Goal: Task Accomplishment & Management: Complete application form

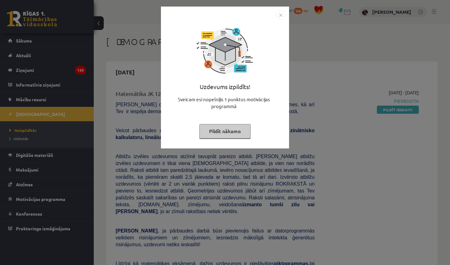
click at [284, 16] on img "Close" at bounding box center [280, 14] width 9 height 9
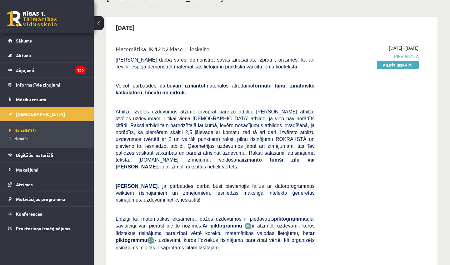
scroll to position [45, 0]
click at [407, 63] on link "Pildīt ieskaiti" at bounding box center [398, 65] width 42 height 8
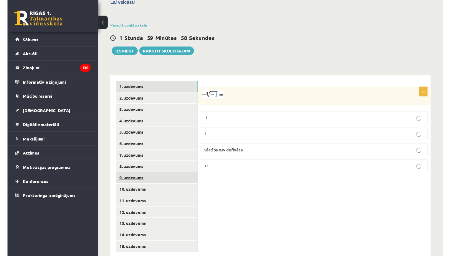
scroll to position [207, 0]
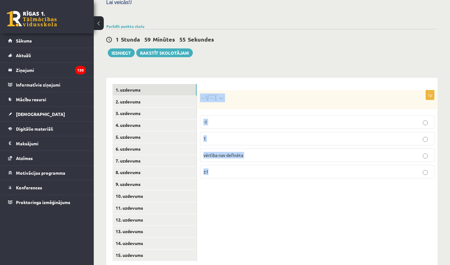
drag, startPoint x: 200, startPoint y: 86, endPoint x: 253, endPoint y: 169, distance: 99.1
click at [253, 169] on div "1p -1 1 vērtība nav definēta ±1" at bounding box center [317, 136] width 240 height 93
click at [259, 191] on div "1p -1 1 vērtība nav definēta ±1" at bounding box center [317, 173] width 240 height 190
click at [255, 152] on p "vērtība nav definēta" at bounding box center [316, 155] width 227 height 7
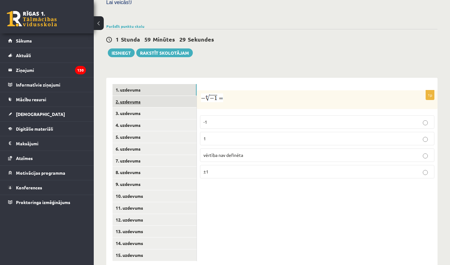
click at [151, 96] on link "2. uzdevums" at bounding box center [154, 102] width 84 height 12
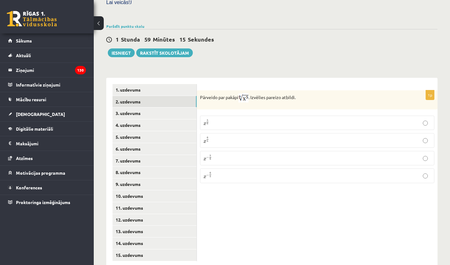
click at [225, 119] on p "x 5 6 x 5 6" at bounding box center [316, 122] width 227 height 7
click at [137, 107] on link "3. uzdevums" at bounding box center [154, 113] width 84 height 12
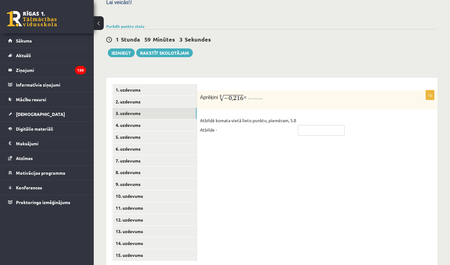
click at [318, 125] on input "text" at bounding box center [321, 130] width 47 height 11
type input "*"
type input "**********"
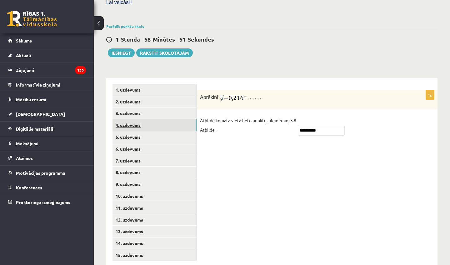
click at [137, 119] on link "4. uzdevums" at bounding box center [154, 125] width 84 height 12
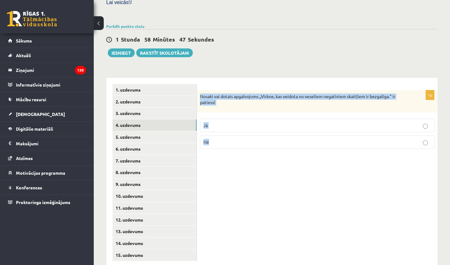
drag, startPoint x: 198, startPoint y: 83, endPoint x: 230, endPoint y: 133, distance: 60.0
click at [230, 134] on div "1p Nosaki vai dotais apgalvojums „Virkne, kas veidota no veseliem negatīviem sk…" at bounding box center [317, 121] width 240 height 63
copy div "Nosaki vai dotais apgalvojums „Virkne, kas veidota no veseliem negatīviem skait…"
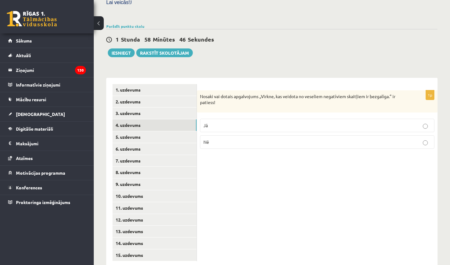
click at [234, 150] on div "1p Nosaki vai dotais apgalvojums „Virkne, kas veidota no veseliem negatīviem sk…" at bounding box center [317, 173] width 240 height 190
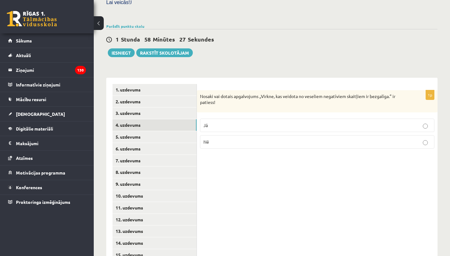
click at [217, 122] on p "Jā" at bounding box center [316, 125] width 227 height 7
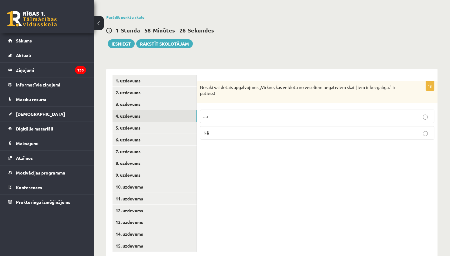
scroll to position [216, 0]
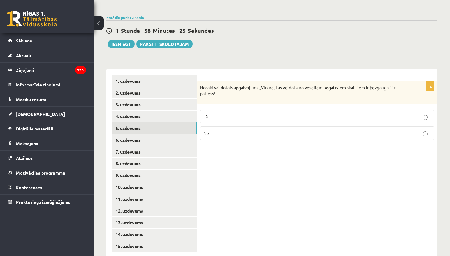
click at [162, 122] on link "5. uzdevums" at bounding box center [154, 128] width 84 height 12
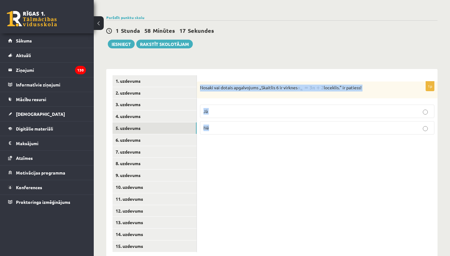
drag, startPoint x: 200, startPoint y: 75, endPoint x: 228, endPoint y: 123, distance: 55.8
click at [228, 123] on div "1p Nosaki vai dotais apgalvojums „Skaitlis 6 ir virknes loceklis.” ir patiess! …" at bounding box center [317, 111] width 240 height 58
copy div "Nosaki vai dotais apgalvojums „Skaitlis 6 ir virknes loceklis.” ir patiess! Jā …"
click at [233, 146] on div "1p Nosaki vai dotais apgalvojums „Skaitlis 6 ir virknes loceklis.” ir patiess! …" at bounding box center [317, 164] width 240 height 190
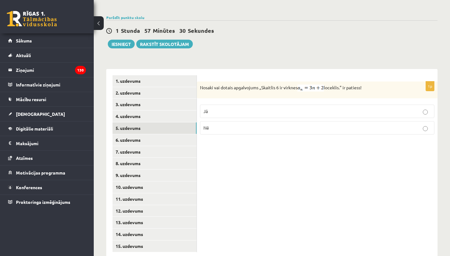
click at [219, 125] on p "Nē" at bounding box center [316, 128] width 227 height 7
click at [160, 134] on link "6. uzdevums" at bounding box center [154, 140] width 84 height 12
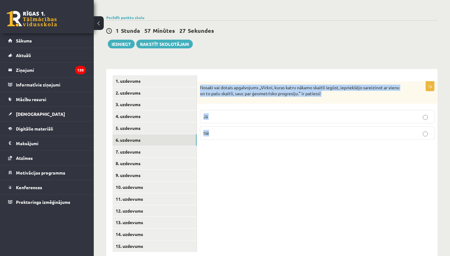
drag, startPoint x: 201, startPoint y: 74, endPoint x: 217, endPoint y: 125, distance: 53.7
click at [217, 126] on div "1p Nosaki vai dotais apgalvojums „Virkni, kuras katru nākamo skaitli iegūst, ie…" at bounding box center [317, 113] width 240 height 63
copy div "Nosaki vai dotais apgalvojums „Virkni, kuras katru nākamo skaitli iegūst, iepri…"
click at [241, 158] on div "1p Nosaki vai dotais apgalvojums „Virkni, kuras katru nākamo skaitli iegūst, ie…" at bounding box center [317, 164] width 240 height 190
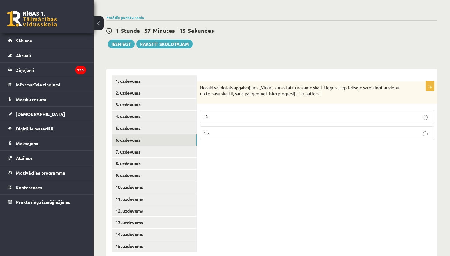
click at [221, 113] on p "Jā" at bounding box center [316, 116] width 227 height 7
click at [159, 146] on link "7. uzdevums" at bounding box center [154, 152] width 84 height 12
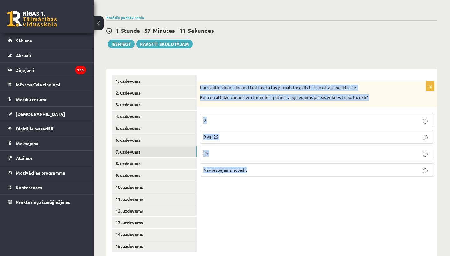
drag, startPoint x: 200, startPoint y: 74, endPoint x: 253, endPoint y: 170, distance: 109.6
click at [253, 171] on div "1p Par skaitļu virkni zināms tikai tas, ka tās pirmais loceklis ir 1 un otrais …" at bounding box center [317, 164] width 240 height 190
copy div "Par skaitļu virkni zināms tikai tas, ka tās pirmais loceklis ir 1 un otrais loc…"
click at [253, 170] on div "1p Par skaitļu virkni zināms tikai tas, ka tās pirmais loceklis ir 1 un otrais …" at bounding box center [317, 132] width 240 height 100
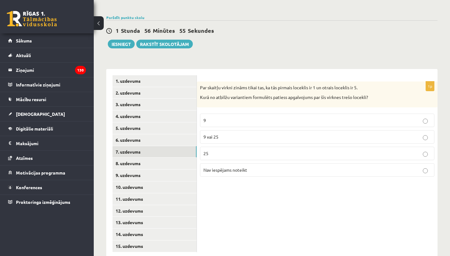
click at [229, 167] on span "Nav iespējams noteikt" at bounding box center [225, 170] width 44 height 6
click at [158, 158] on link "8. uzdevums" at bounding box center [154, 164] width 84 height 12
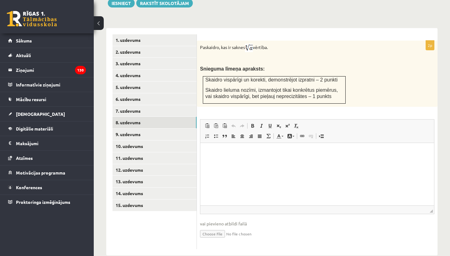
scroll to position [256, 0]
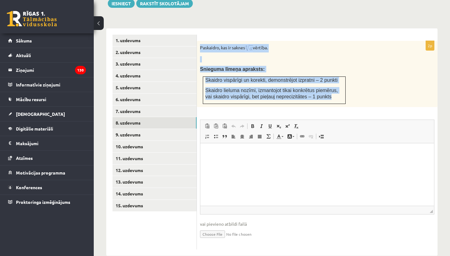
drag, startPoint x: 200, startPoint y: 35, endPoint x: 342, endPoint y: 87, distance: 151.3
click at [342, 87] on div "Paskaidro, kas ir saknes vērtība. Snieguma līmeņa apraksts: Skaidro vispārīgi u…" at bounding box center [317, 74] width 240 height 66
copy div "Paskaidro, kas ir saknes vērtība. Snieguma līmeņa apraksts: Skaidro vispārīgi u…"
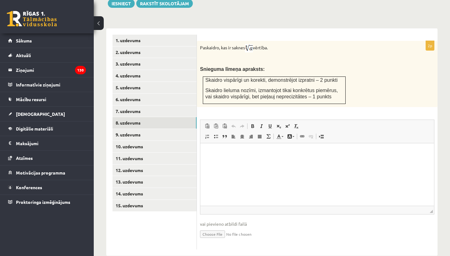
click at [351, 101] on div "2p Paskaidro, kas ir saknes vērtība. Snieguma līmeņa apraksts: Skaidro vispārīg…" at bounding box center [317, 145] width 240 height 209
click at [129, 129] on link "9. uzdevums" at bounding box center [154, 135] width 84 height 12
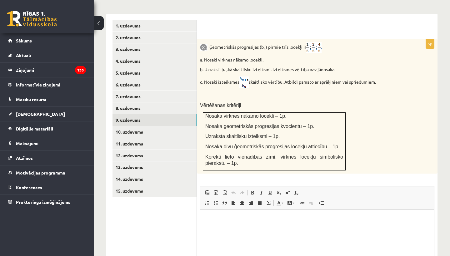
scroll to position [271, 0]
drag, startPoint x: 209, startPoint y: 34, endPoint x: 387, endPoint y: 71, distance: 182.0
click at [387, 71] on div "Ģeometriskās progresijas (b n ) pirmie trīs locekļi ir a. Nosaki virknes nākamo…" at bounding box center [317, 106] width 240 height 135
copy div "Ģeometriskās progresijas (b n ) pirmie trīs locekļi ir a. Nosaki virknes nākamo…"
click at [374, 102] on p "Vērtēšanas kritēriji" at bounding box center [301, 105] width 203 height 7
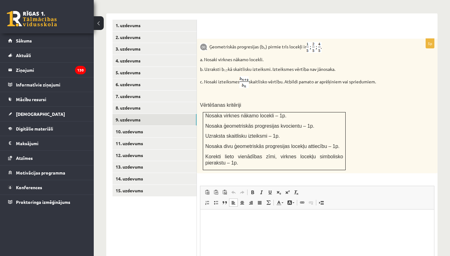
click at [212, 218] on p "Rich Text Editor, wiswyg-editor-user-answer-47024730172260" at bounding box center [316, 218] width 221 height 7
click at [287, 190] on span at bounding box center [287, 192] width 5 height 5
click at [296, 190] on span at bounding box center [296, 192] width 5 height 5
click at [285, 190] on span at bounding box center [287, 192] width 5 height 5
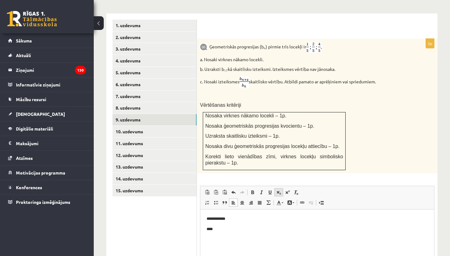
click at [278, 190] on span at bounding box center [278, 192] width 5 height 5
click at [225, 233] on html "**********" at bounding box center [317, 224] width 234 height 30
click at [279, 190] on span at bounding box center [278, 192] width 5 height 5
click at [287, 190] on span at bounding box center [287, 192] width 5 height 5
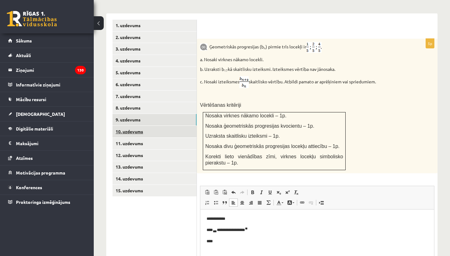
click at [142, 126] on link "10. uzdevums" at bounding box center [154, 132] width 84 height 12
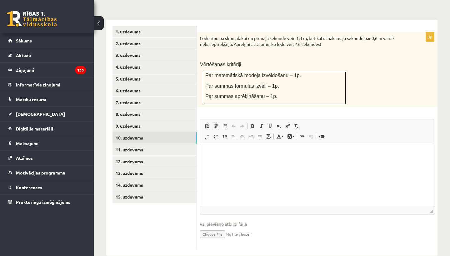
scroll to position [265, 0]
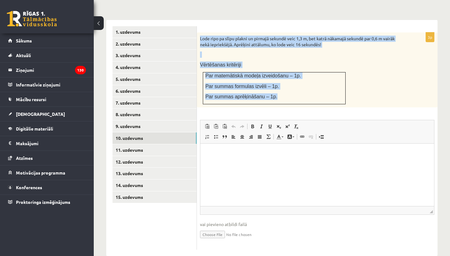
drag, startPoint x: 199, startPoint y: 27, endPoint x: 319, endPoint y: 90, distance: 136.1
click at [320, 92] on div "Lode ripo pa slīpu plakni un pirmajā sekundē veic 1,3 m, bet katrā nākamajā sek…" at bounding box center [317, 69] width 240 height 75
copy div "Lode ripo pa slīpu plakni un pirmajā sekundē veic 1,3 m, bet katrā nākamajā sek…"
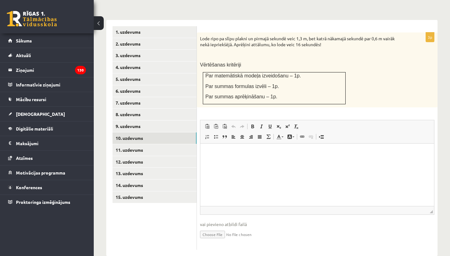
click at [328, 100] on div "3p Lode ripo pa slīpu plakni un pirmajā sekundē veic 1,3 m, bet katrā nākamajā …" at bounding box center [317, 140] width 240 height 217
click at [238, 153] on p "Rich Text Editor, wiswyg-editor-user-answer-47024791734780" at bounding box center [316, 153] width 221 height 7
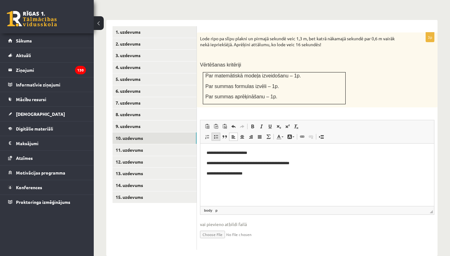
click at [217, 134] on span at bounding box center [215, 136] width 5 height 5
click at [278, 124] on span at bounding box center [278, 126] width 5 height 5
click at [277, 124] on span at bounding box center [278, 126] width 5 height 5
click at [216, 134] on span at bounding box center [215, 136] width 5 height 5
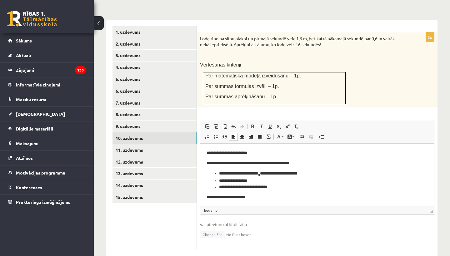
click at [215, 228] on input "file" at bounding box center [317, 234] width 234 height 13
type input "**********"
click at [116, 144] on link "11. uzdevums" at bounding box center [154, 150] width 84 height 12
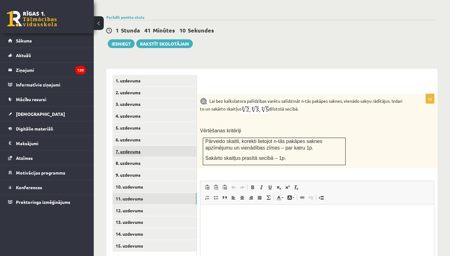
scroll to position [0, 0]
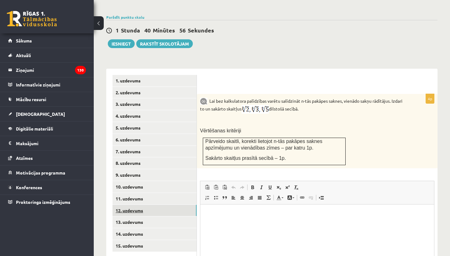
click at [132, 205] on link "12. uzdevums" at bounding box center [154, 211] width 84 height 12
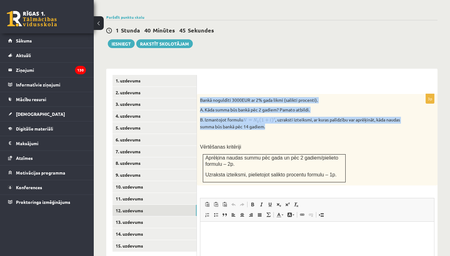
drag, startPoint x: 199, startPoint y: 88, endPoint x: 287, endPoint y: 116, distance: 92.6
click at [287, 117] on div "Bankā noguldīti 3000EUR ar 2% gada likmi (salikti procenti). A. Kāda summa būs …" at bounding box center [317, 140] width 240 height 92
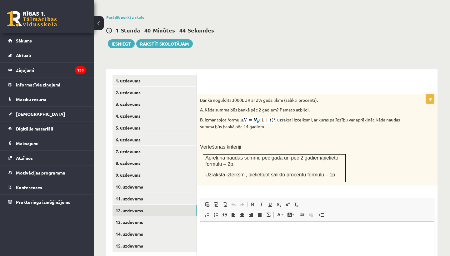
click at [282, 144] on p "Vērtēšanas kritēriji" at bounding box center [301, 147] width 203 height 7
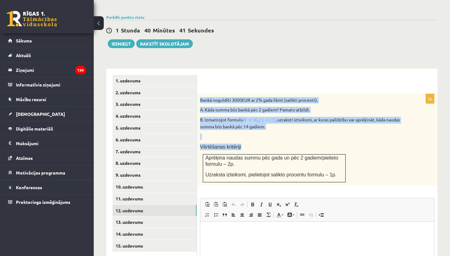
drag, startPoint x: 199, startPoint y: 86, endPoint x: 367, endPoint y: 168, distance: 186.7
click at [367, 169] on div "Bankā noguldīti 3000EUR ar 2% gada likmi (salikti procenti). A. Kāda summa būs …" at bounding box center [317, 140] width 240 height 92
copy div "Bankā noguldīti 3000EUR ar 2% gada likmi (salikti procenti). A. Kāda summa būs …"
click at [367, 168] on div "Bankā noguldīti 3000EUR ar 2% gada likmi (salikti procenti). A. Kāda summa būs …" at bounding box center [317, 140] width 240 height 92
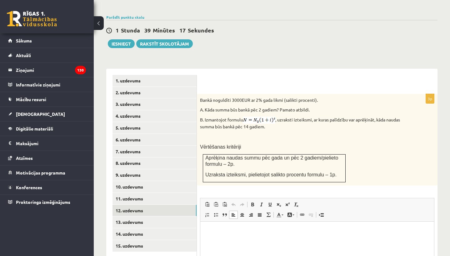
click at [216, 234] on html at bounding box center [317, 230] width 234 height 19
click at [266, 230] on p "**********" at bounding box center [316, 231] width 221 height 6
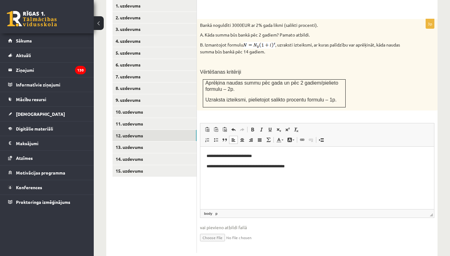
scroll to position [291, 0]
click at [270, 155] on p "**********" at bounding box center [316, 155] width 221 height 6
click at [289, 127] on span at bounding box center [287, 129] width 5 height 5
click at [331, 171] on html "**********" at bounding box center [317, 161] width 234 height 30
click at [241, 156] on p "**********" at bounding box center [316, 155] width 221 height 7
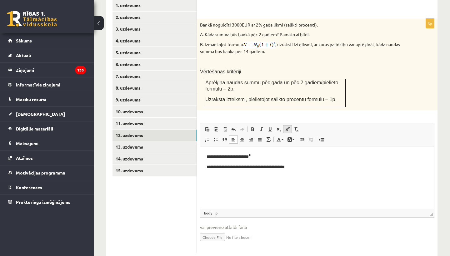
click at [288, 127] on span at bounding box center [287, 129] width 5 height 5
click at [326, 171] on html "**********" at bounding box center [317, 161] width 234 height 30
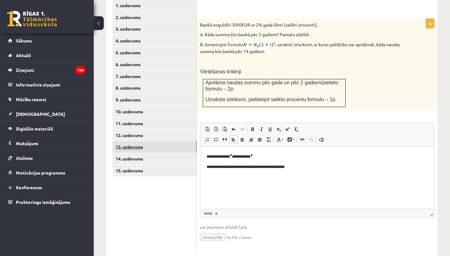
click at [135, 141] on link "13. uzdevums" at bounding box center [154, 147] width 84 height 12
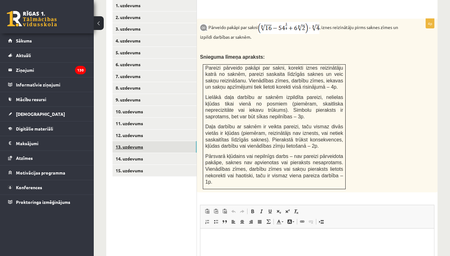
scroll to position [0, 0]
click at [204, 233] on html at bounding box center [317, 237] width 234 height 19
click at [143, 153] on link "14. uzdevums" at bounding box center [154, 159] width 84 height 12
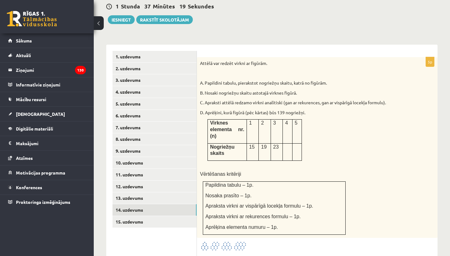
scroll to position [240, 0]
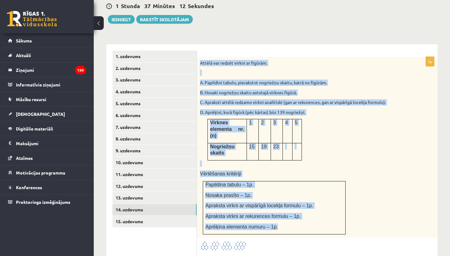
drag, startPoint x: 199, startPoint y: 51, endPoint x: 332, endPoint y: 217, distance: 212.7
click at [332, 217] on div "Attēlā var redzēt virkni ar figūrām. A. Papildini tabulu, pierakstot nogriežņu …" at bounding box center [317, 147] width 240 height 181
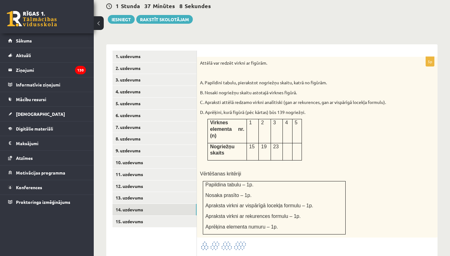
click at [392, 218] on div "Attēlā var redzēt virkni ar figūrām. A. Papildini tabulu, pierakstot nogriežņu …" at bounding box center [317, 147] width 240 height 181
click at [220, 241] on img at bounding box center [223, 246] width 47 height 10
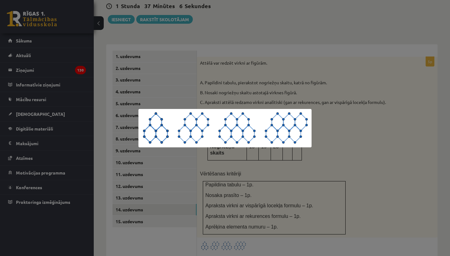
click at [410, 140] on div at bounding box center [225, 128] width 450 height 256
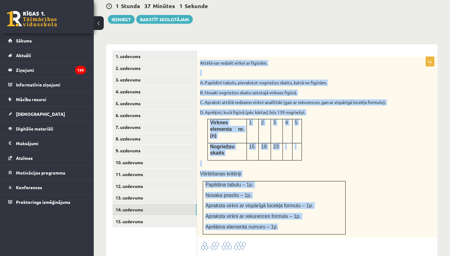
drag, startPoint x: 200, startPoint y: 50, endPoint x: 324, endPoint y: 219, distance: 209.5
click at [324, 219] on div "Attēlā var redzēt virkni ar figūrām. A. Papildini tabulu, pierakstot nogriežņu …" at bounding box center [317, 147] width 240 height 181
copy div "Attēlā var redzēt virkni ar figūrām. A. Papildini tabulu, pierakstot nogriežņu …"
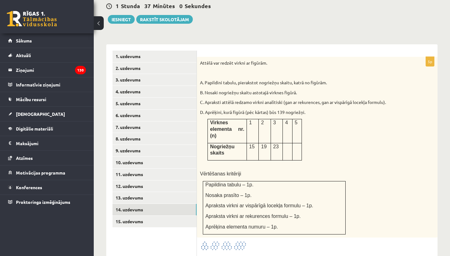
click at [369, 202] on div "Attēlā var redzēt virkni ar figūrām. A. Papildini tabulu, pierakstot nogriežņu …" at bounding box center [317, 147] width 240 height 181
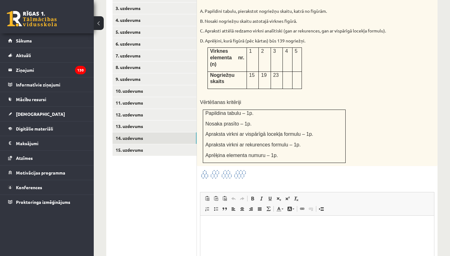
scroll to position [313, 0]
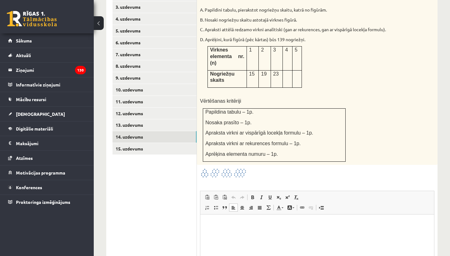
click at [255, 228] on html at bounding box center [317, 224] width 234 height 19
click at [206, 224] on html "**********" at bounding box center [317, 224] width 234 height 19
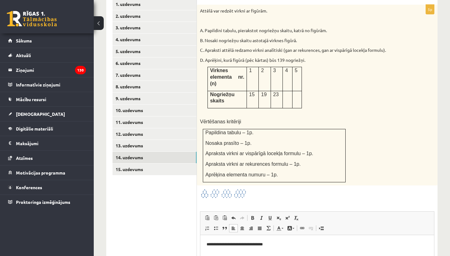
scroll to position [292, 0]
click at [289, 242] on p "**********" at bounding box center [316, 245] width 221 height 6
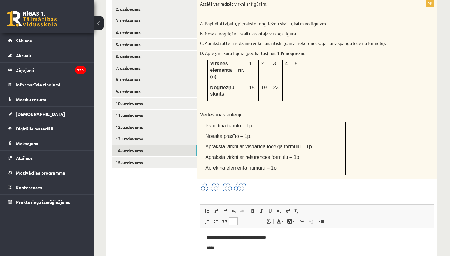
click at [216, 258] on p "**********" at bounding box center [316, 258] width 221 height 6
click at [279, 209] on span at bounding box center [278, 211] width 5 height 5
click at [246, 259] on p "**********" at bounding box center [316, 258] width 221 height 7
click at [279, 209] on span at bounding box center [278, 211] width 5 height 5
click at [252, 257] on p "**********" at bounding box center [316, 258] width 221 height 7
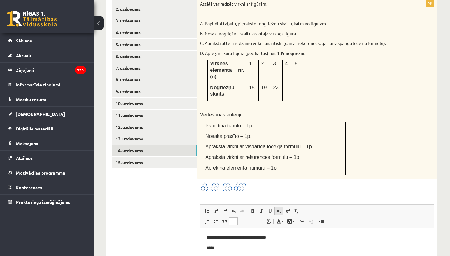
click at [277, 209] on span at bounding box center [278, 211] width 5 height 5
click at [306, 262] on html "**********" at bounding box center [317, 248] width 234 height 40
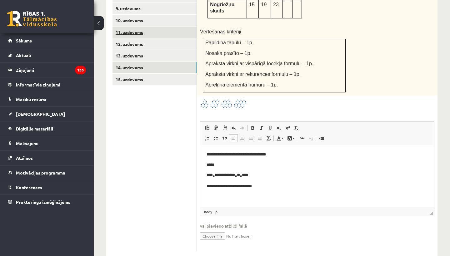
scroll to position [382, 0]
click at [216, 186] on p "**********" at bounding box center [316, 187] width 221 height 6
click at [277, 126] on span at bounding box center [278, 128] width 5 height 5
click at [231, 187] on p "**********" at bounding box center [316, 187] width 221 height 7
click at [212, 198] on p "**********" at bounding box center [316, 198] width 221 height 6
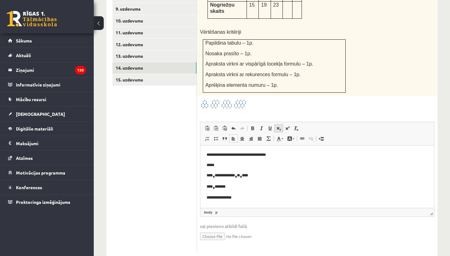
click at [279, 126] on span at bounding box center [278, 128] width 5 height 5
click at [222, 198] on p "**********" at bounding box center [316, 198] width 221 height 7
click at [279, 126] on span at bounding box center [278, 128] width 5 height 5
click at [219, 198] on font "*" at bounding box center [218, 197] width 2 height 3
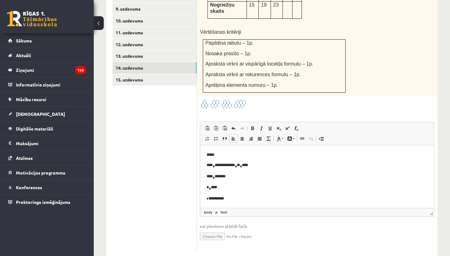
scroll to position [10, 0]
click at [243, 197] on p "**********" at bounding box center [316, 198] width 221 height 6
click at [227, 197] on p "**********" at bounding box center [316, 198] width 221 height 6
click at [252, 199] on p "**********" at bounding box center [316, 198] width 221 height 6
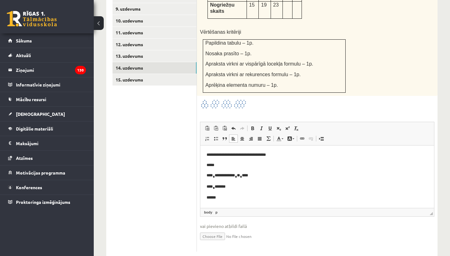
click at [211, 199] on p "******" at bounding box center [316, 198] width 221 height 6
click at [280, 126] on span at bounding box center [278, 128] width 5 height 5
click at [270, 197] on p "* ******** ****" at bounding box center [316, 198] width 221 height 7
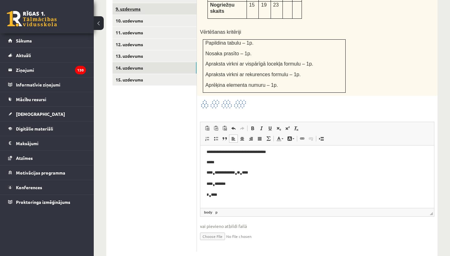
scroll to position [3, 0]
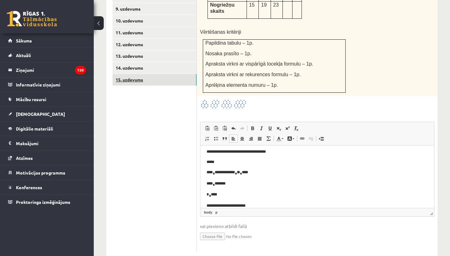
click at [146, 74] on link "15. uzdevums" at bounding box center [154, 80] width 84 height 12
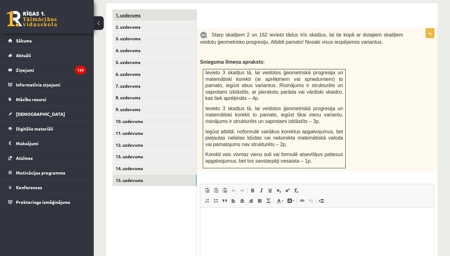
scroll to position [0, 0]
click at [304, 59] on p "Snieguma līmeņa apraksts:" at bounding box center [301, 62] width 203 height 7
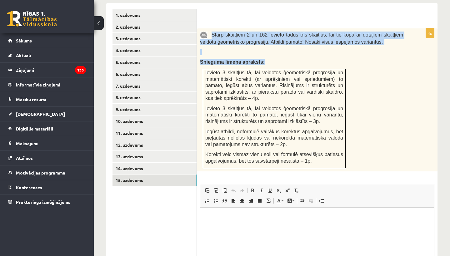
drag, startPoint x: 211, startPoint y: 22, endPoint x: 348, endPoint y: 145, distance: 183.1
click at [348, 145] on div "Starp skaitļiem 2 un 162 ievieto tādus trīs skaitļus, lai tie kopā ar dotajiem …" at bounding box center [317, 99] width 240 height 143
copy div "Starp skaitļiem 2 un 162 ievieto tādus trīs skaitļus, lai tie kopā ar dotajiem …"
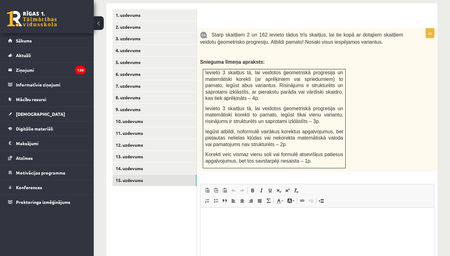
click at [358, 184] on div "Rich Text Editor, wiswyg-editor-user-answer-47024804917740 Editor toolbars Past…" at bounding box center [317, 231] width 234 height 95
click at [134, 163] on link "14. uzdevums" at bounding box center [154, 169] width 84 height 12
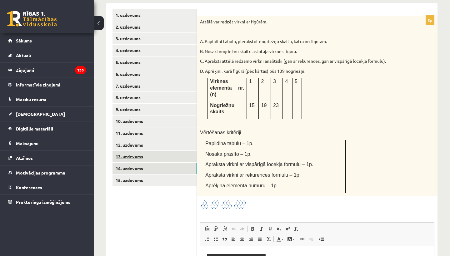
click at [132, 151] on link "13. uzdevums" at bounding box center [154, 157] width 84 height 12
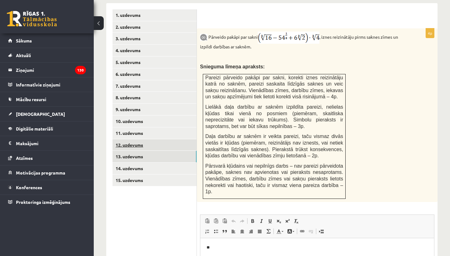
click at [130, 139] on link "12. uzdevums" at bounding box center [154, 145] width 84 height 12
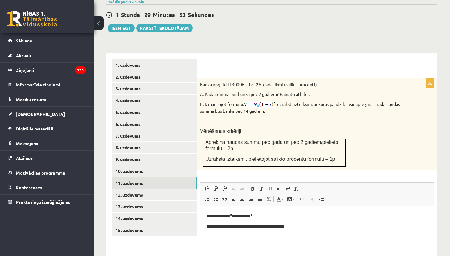
click at [131, 177] on link "11. uzdevums" at bounding box center [154, 183] width 84 height 12
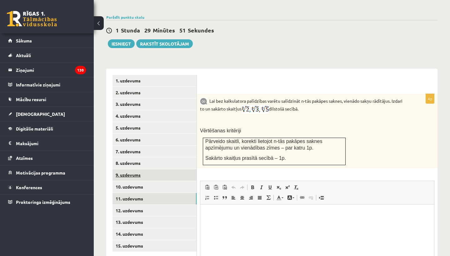
click at [131, 169] on link "9. uzdevums" at bounding box center [154, 175] width 84 height 12
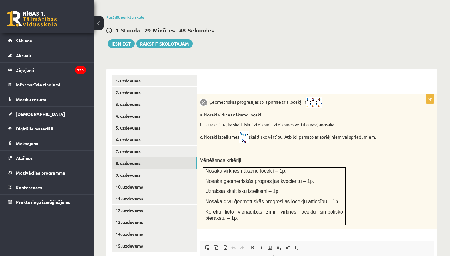
click at [135, 157] on link "8. uzdevums" at bounding box center [154, 163] width 84 height 12
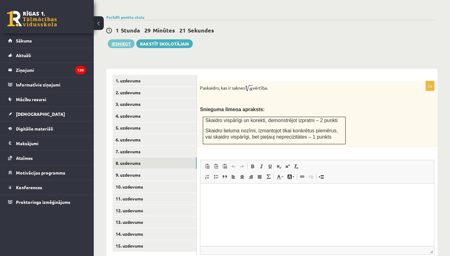
click at [123, 39] on button "Iesniegt" at bounding box center [121, 43] width 27 height 9
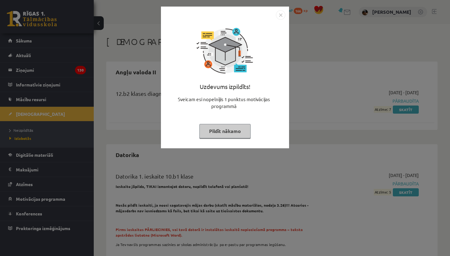
click at [281, 15] on img "Close" at bounding box center [280, 14] width 9 height 9
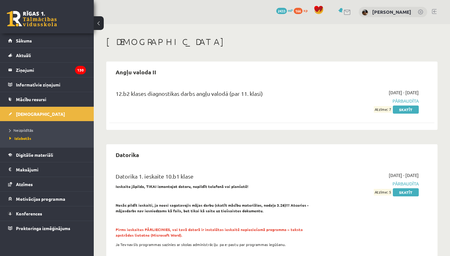
click at [30, 16] on link at bounding box center [32, 19] width 50 height 16
